Goal: Task Accomplishment & Management: Use online tool/utility

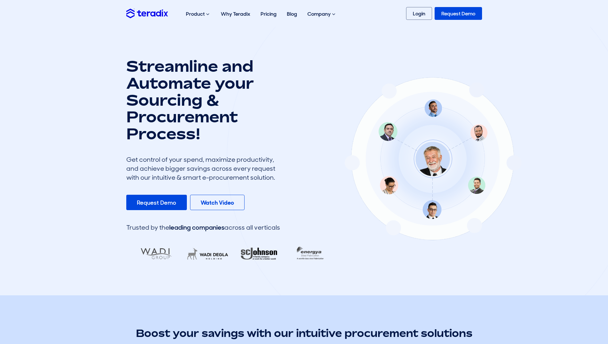
click at [138, 14] on img at bounding box center [147, 13] width 42 height 9
click at [414, 14] on link "Login" at bounding box center [419, 13] width 26 height 13
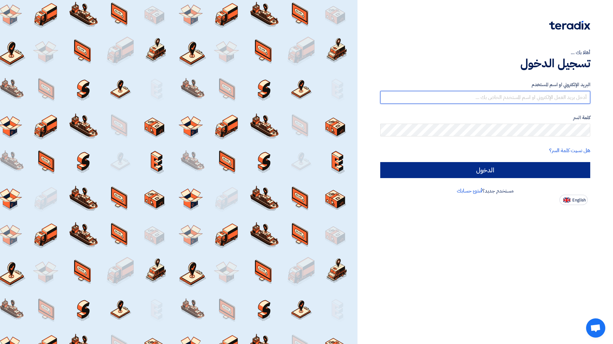
type input "naif.aljebreen@cenomi.com"
click at [417, 170] on input "الدخول" at bounding box center [485, 170] width 210 height 16
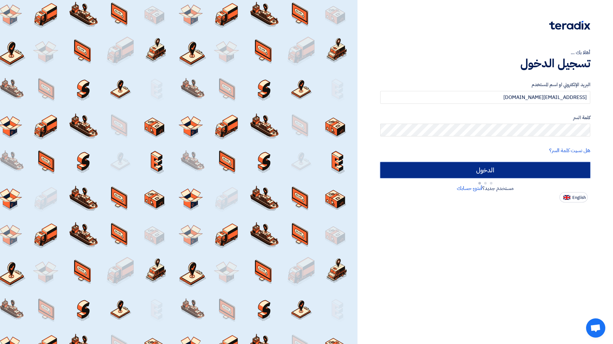
type input "Sign in"
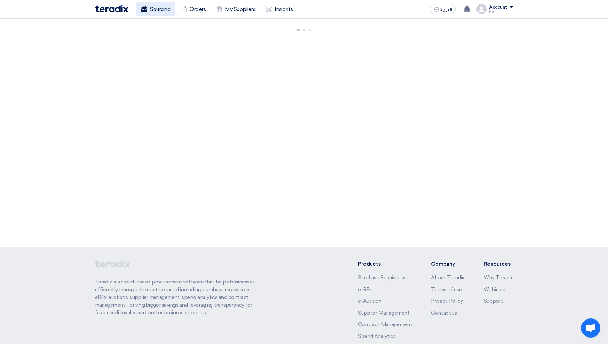
click at [160, 14] on link "Sourcing" at bounding box center [155, 9] width 39 height 14
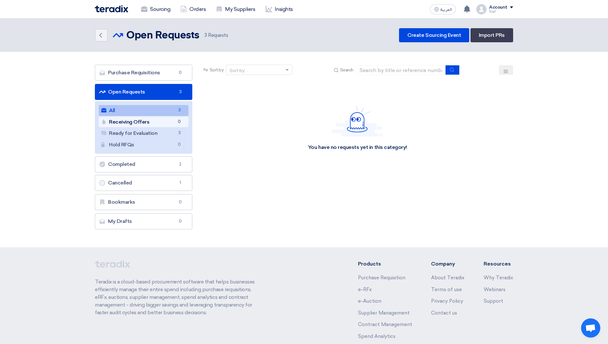
click at [144, 124] on link "Receiving Offers Receiving Offers 0" at bounding box center [144, 122] width 90 height 11
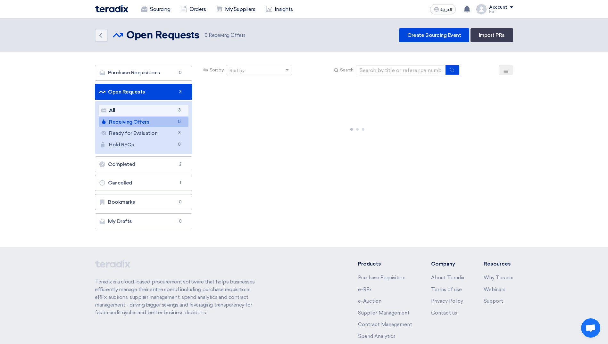
click at [143, 112] on link "All All 3" at bounding box center [144, 110] width 90 height 11
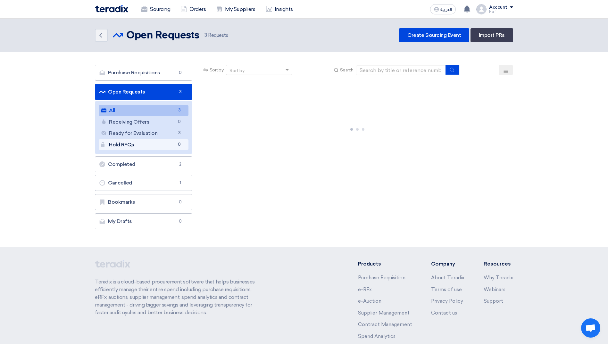
click at [135, 141] on link "Hold RFQs Hold RFQs 0" at bounding box center [144, 144] width 90 height 11
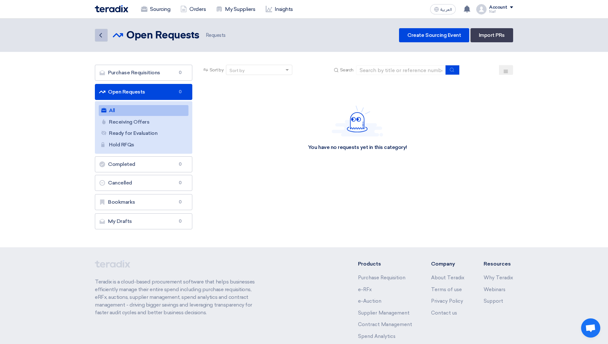
click at [96, 40] on link "Back" at bounding box center [101, 35] width 13 height 13
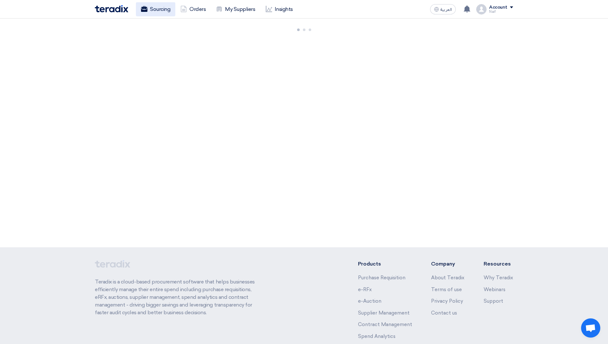
click at [146, 9] on use at bounding box center [144, 9] width 6 height 6
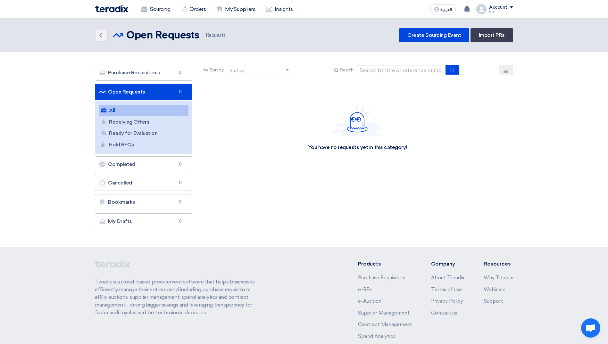
click at [107, 90] on link "Open Requests Open Requests 0" at bounding box center [143, 92] width 97 height 16
click at [135, 166] on link "Completed Completed 0" at bounding box center [143, 164] width 97 height 16
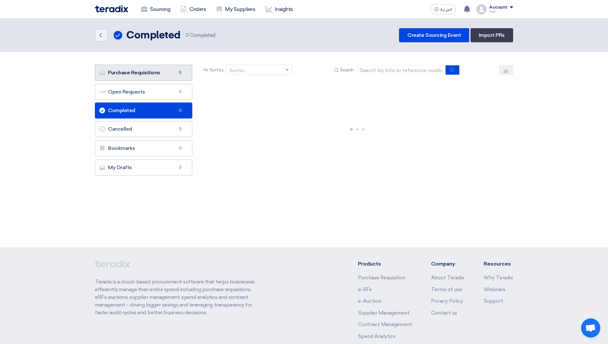
click at [134, 77] on link "Purchase Requisitions Purchase Requisitions 0" at bounding box center [143, 73] width 97 height 16
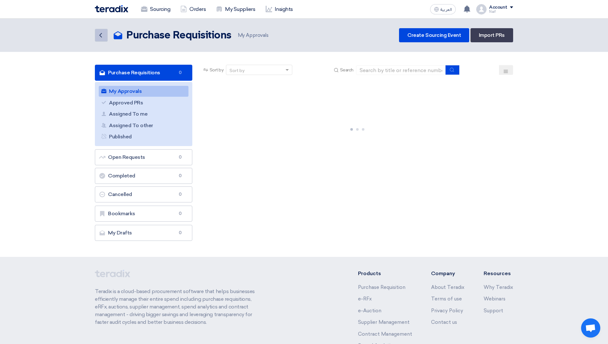
click at [100, 38] on icon "Back" at bounding box center [101, 35] width 8 height 8
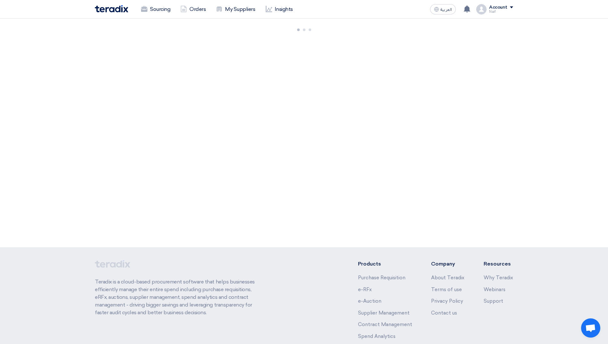
click at [118, 7] on img at bounding box center [111, 8] width 33 height 7
click at [157, 8] on link "Sourcing" at bounding box center [155, 9] width 39 height 14
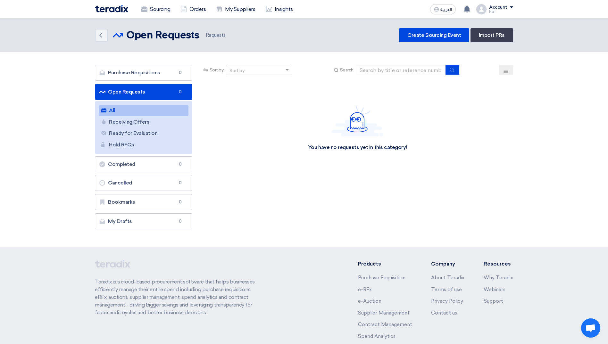
click at [144, 91] on link "Open Requests Open Requests 0" at bounding box center [143, 92] width 97 height 16
click at [131, 120] on link "Receiving Offers Receiving Offers" at bounding box center [144, 122] width 90 height 11
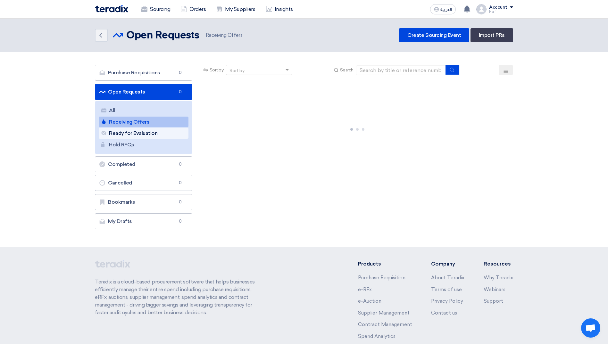
click at [136, 137] on link "Ready for Evaluation Ready for Evaluation" at bounding box center [144, 133] width 90 height 11
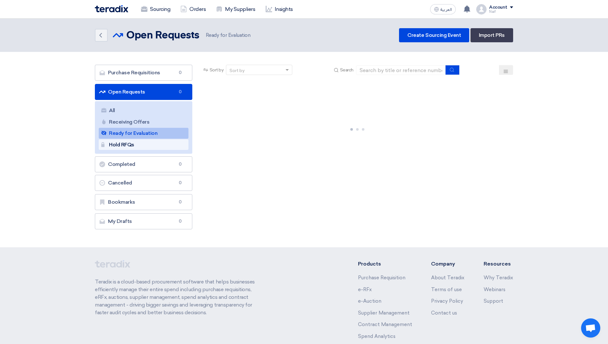
click at [136, 148] on link "Hold RFQs Hold RFQs" at bounding box center [144, 144] width 90 height 11
click at [136, 101] on li "Open Requests Open Requests 0 All All Receiving Offers Receiving Offers Ready f…" at bounding box center [143, 119] width 97 height 70
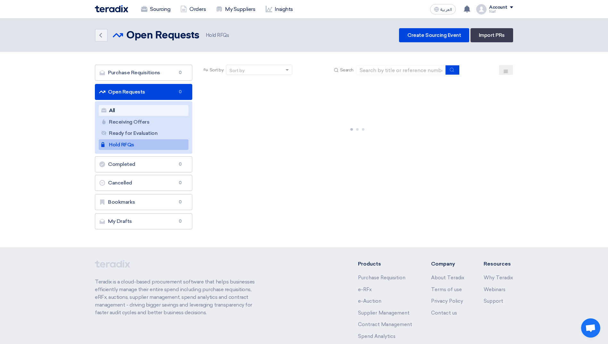
click at [135, 112] on link "All All" at bounding box center [144, 110] width 90 height 11
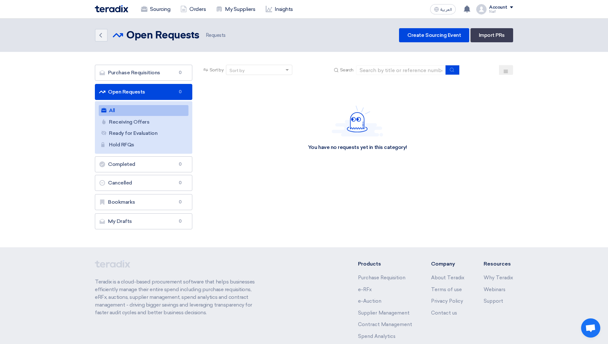
click at [505, 5] on div "Account" at bounding box center [498, 7] width 18 height 5
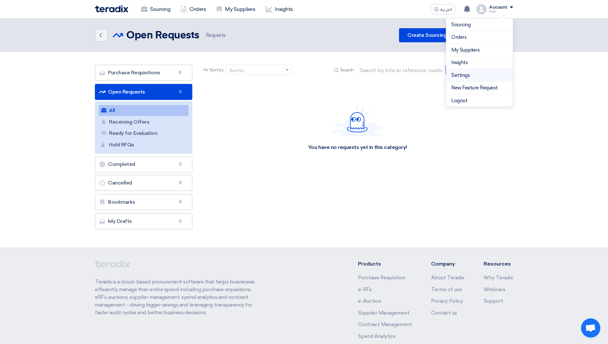
click at [471, 75] on link "Settings" at bounding box center [479, 75] width 56 height 7
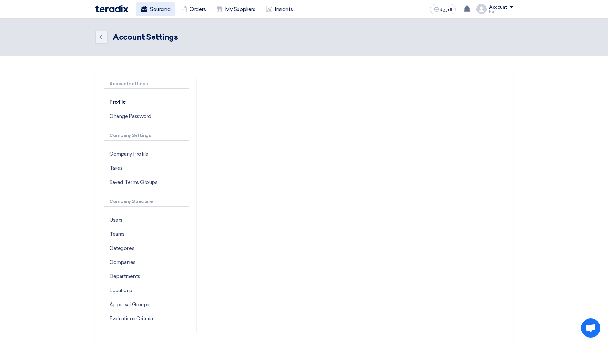
click at [163, 13] on link "Sourcing" at bounding box center [155, 9] width 39 height 14
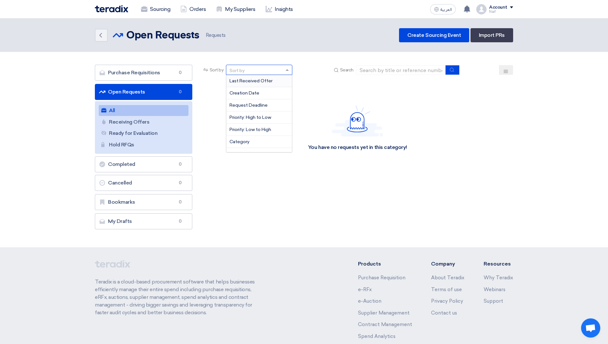
click at [254, 65] on div "Sort by" at bounding box center [259, 70] width 66 height 10
click at [263, 79] on span "Last Received Offer" at bounding box center [251, 80] width 43 height 5
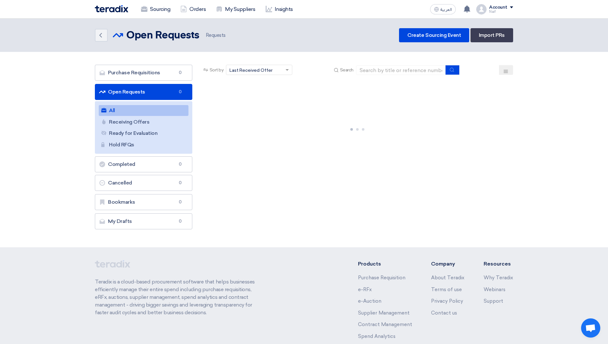
click at [259, 70] on span "Last Received Offer" at bounding box center [251, 70] width 43 height 7
click at [245, 145] on div "Category" at bounding box center [259, 142] width 66 height 12
click at [269, 71] on div "Sort by × Category" at bounding box center [252, 70] width 52 height 7
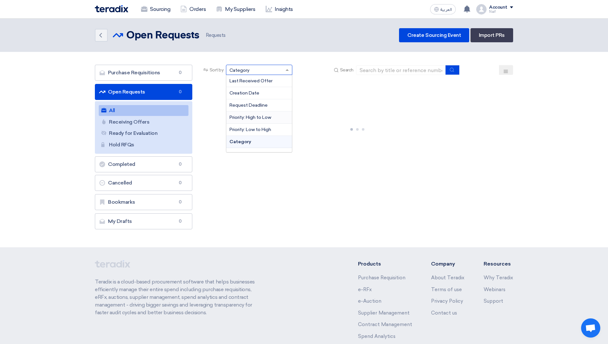
scroll to position [8, 0]
click at [260, 145] on span "Quotation Name" at bounding box center [247, 145] width 35 height 5
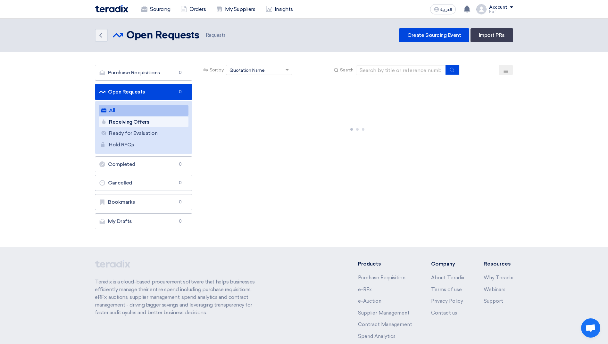
click at [116, 121] on link "Receiving Offers Receiving Offers" at bounding box center [144, 122] width 90 height 11
click at [122, 109] on link "All All" at bounding box center [144, 110] width 90 height 11
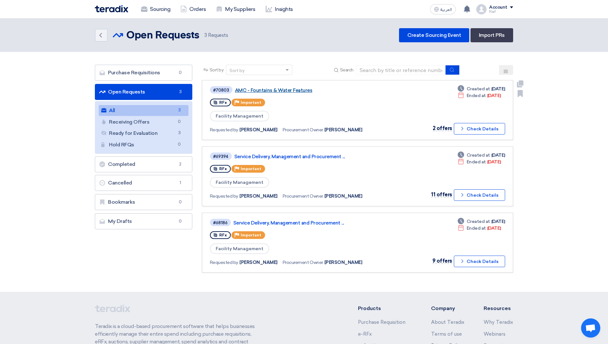
click at [297, 89] on link "AMC - Fountains & Water Features" at bounding box center [315, 91] width 160 height 6
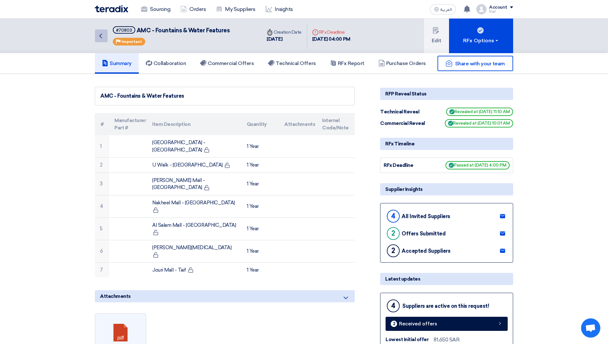
click at [97, 40] on link "Back" at bounding box center [101, 35] width 13 height 13
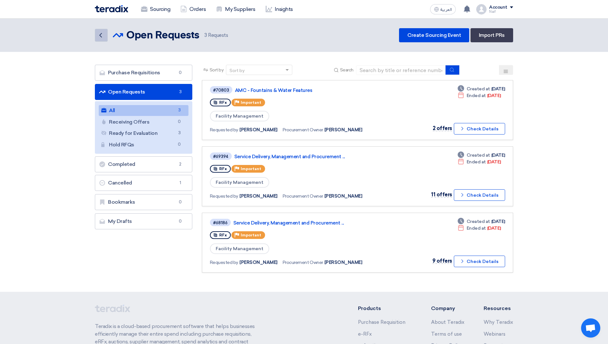
click at [98, 36] on icon "Back" at bounding box center [101, 35] width 8 height 8
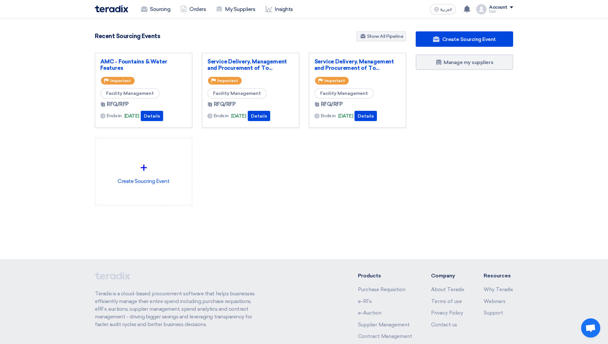
click at [84, 123] on section "4865 RFx remaining 10 Auctions remaining Create Sourcing Event" at bounding box center [304, 134] width 608 height 230
click at [127, 64] on link "AMC - Fountains & Water Features" at bounding box center [143, 64] width 87 height 13
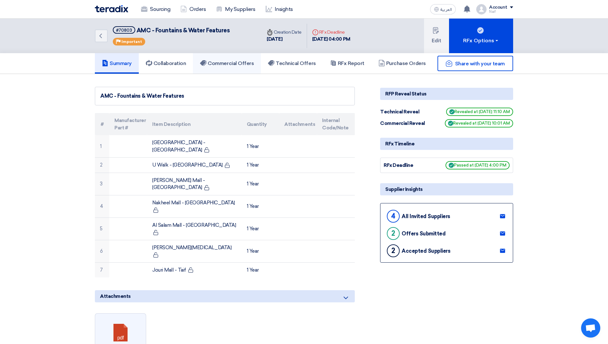
click at [245, 66] on h5 "Commercial Offers" at bounding box center [227, 63] width 54 height 6
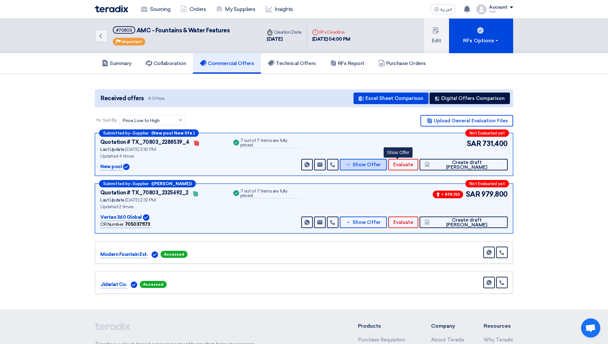
click at [381, 166] on span "Show Offer" at bounding box center [367, 165] width 28 height 5
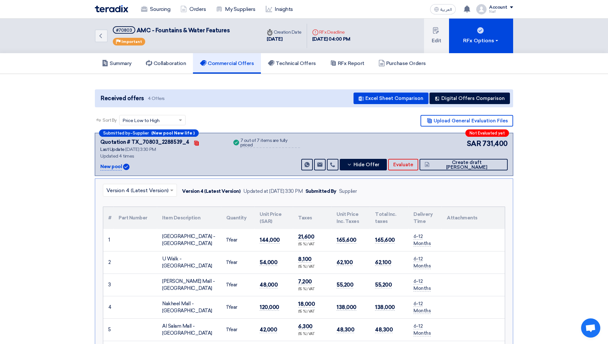
click at [141, 193] on input "text" at bounding box center [136, 191] width 61 height 11
click at [140, 217] on div "Version 3" at bounding box center [139, 218] width 73 height 13
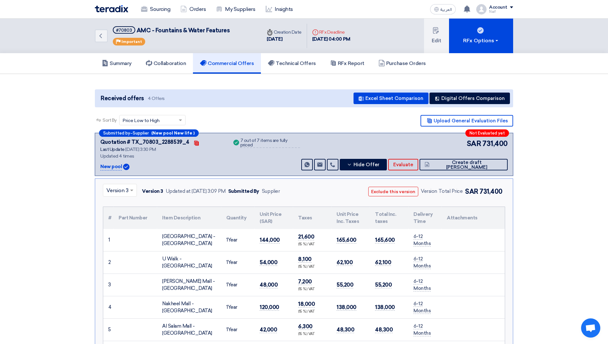
click at [130, 192] on span at bounding box center [133, 191] width 8 height 8
click at [124, 247] on span "Version 1" at bounding box center [116, 245] width 21 height 6
click at [125, 191] on input "text" at bounding box center [116, 191] width 20 height 11
click at [124, 206] on span "Version 4 (Latest Version)" at bounding box center [137, 205] width 62 height 6
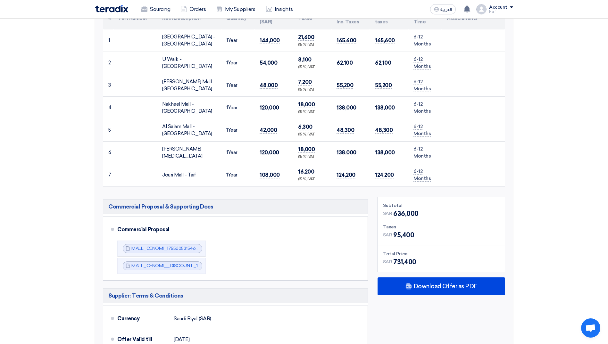
scroll to position [224, 0]
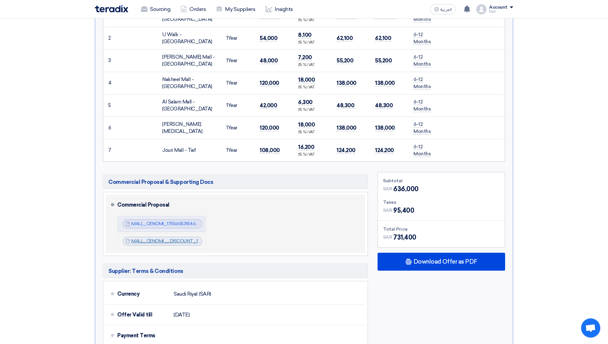
click at [172, 242] on link "MALL_CENOMI__DISCOUNT_1756643122070.pdf" at bounding box center [183, 240] width 105 height 5
